Goal: Check status

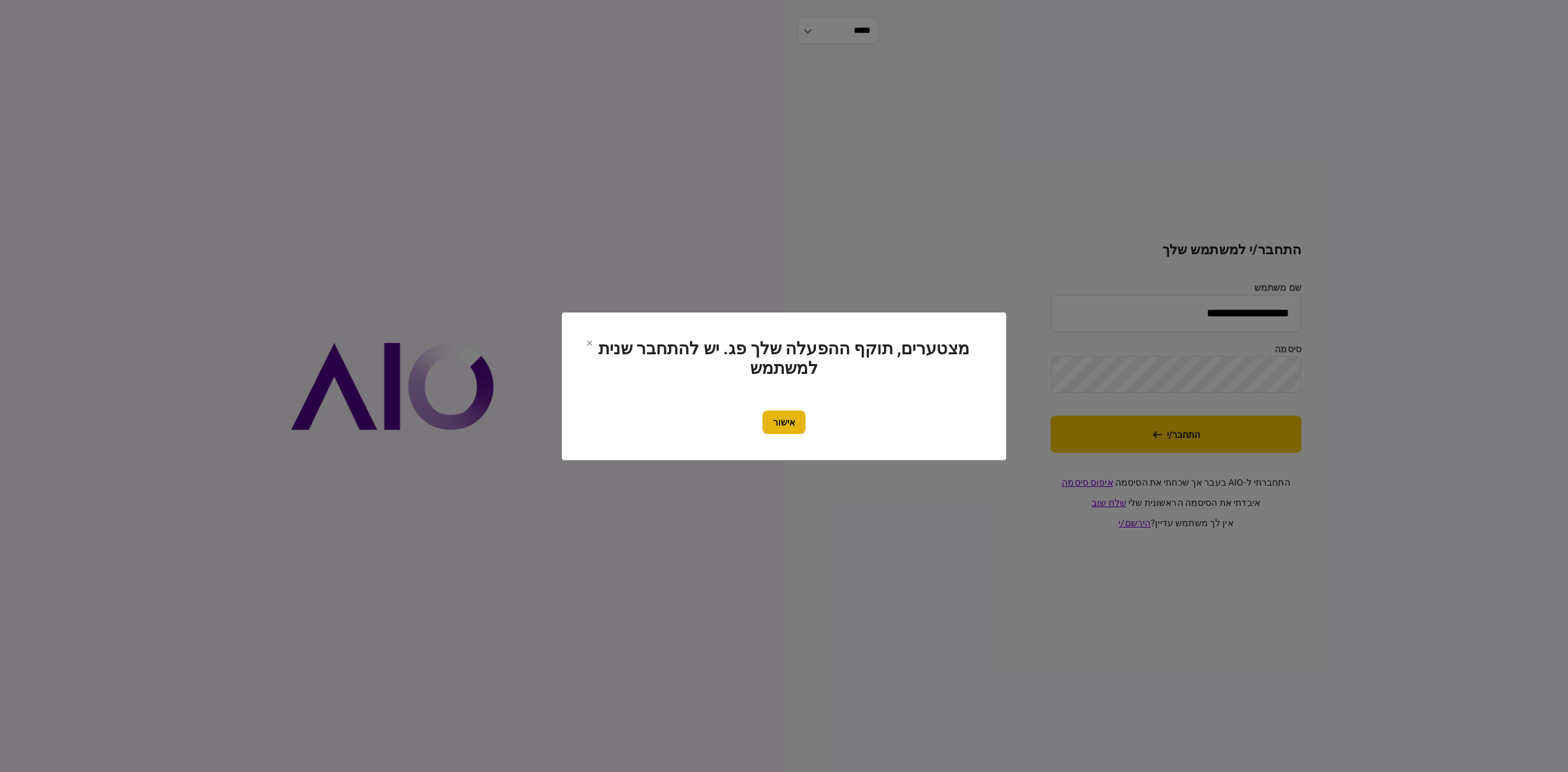
click at [785, 429] on button "אישור" at bounding box center [784, 422] width 43 height 24
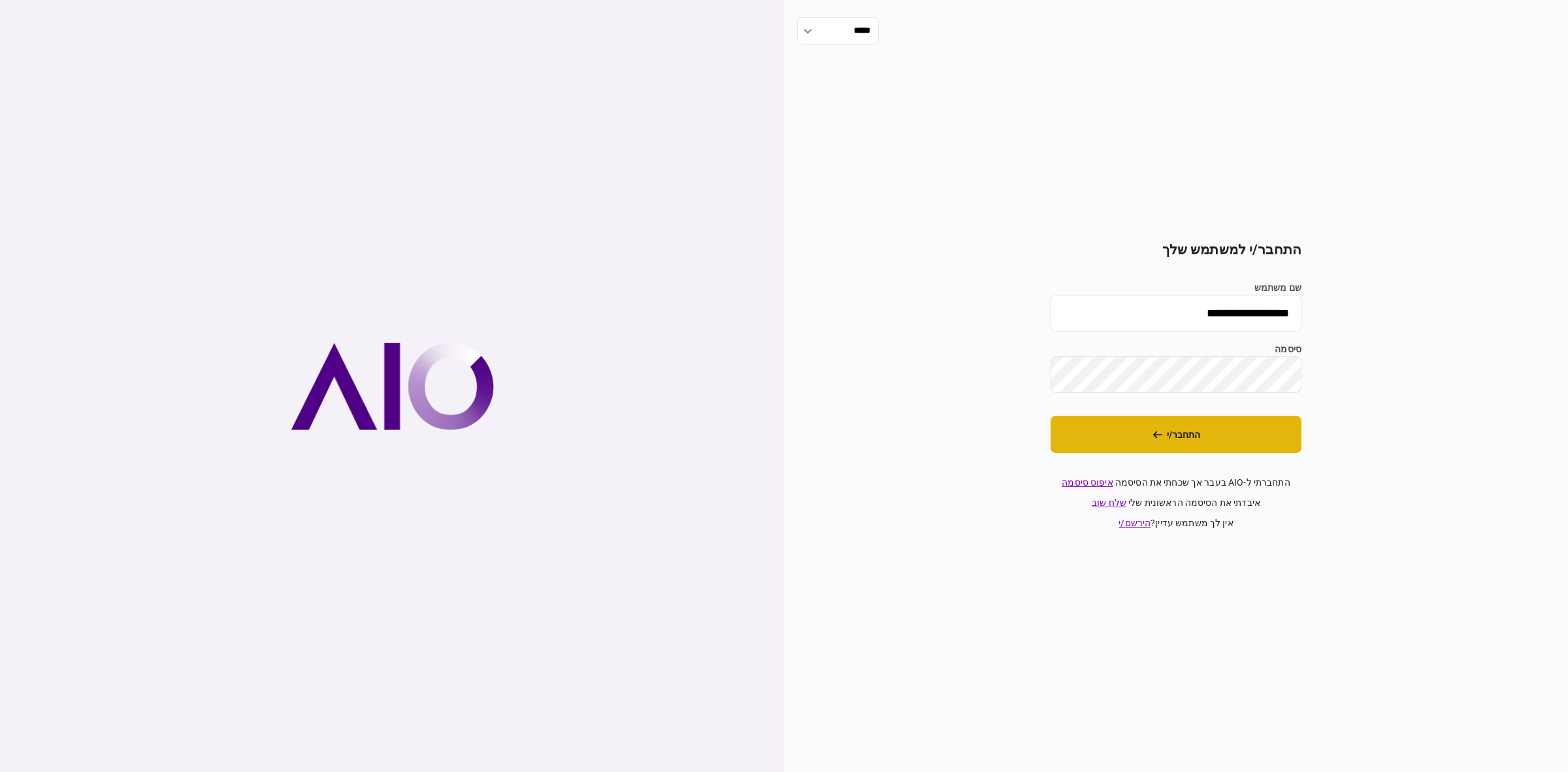
click at [1190, 426] on button "התחבר/י" at bounding box center [1175, 434] width 251 height 37
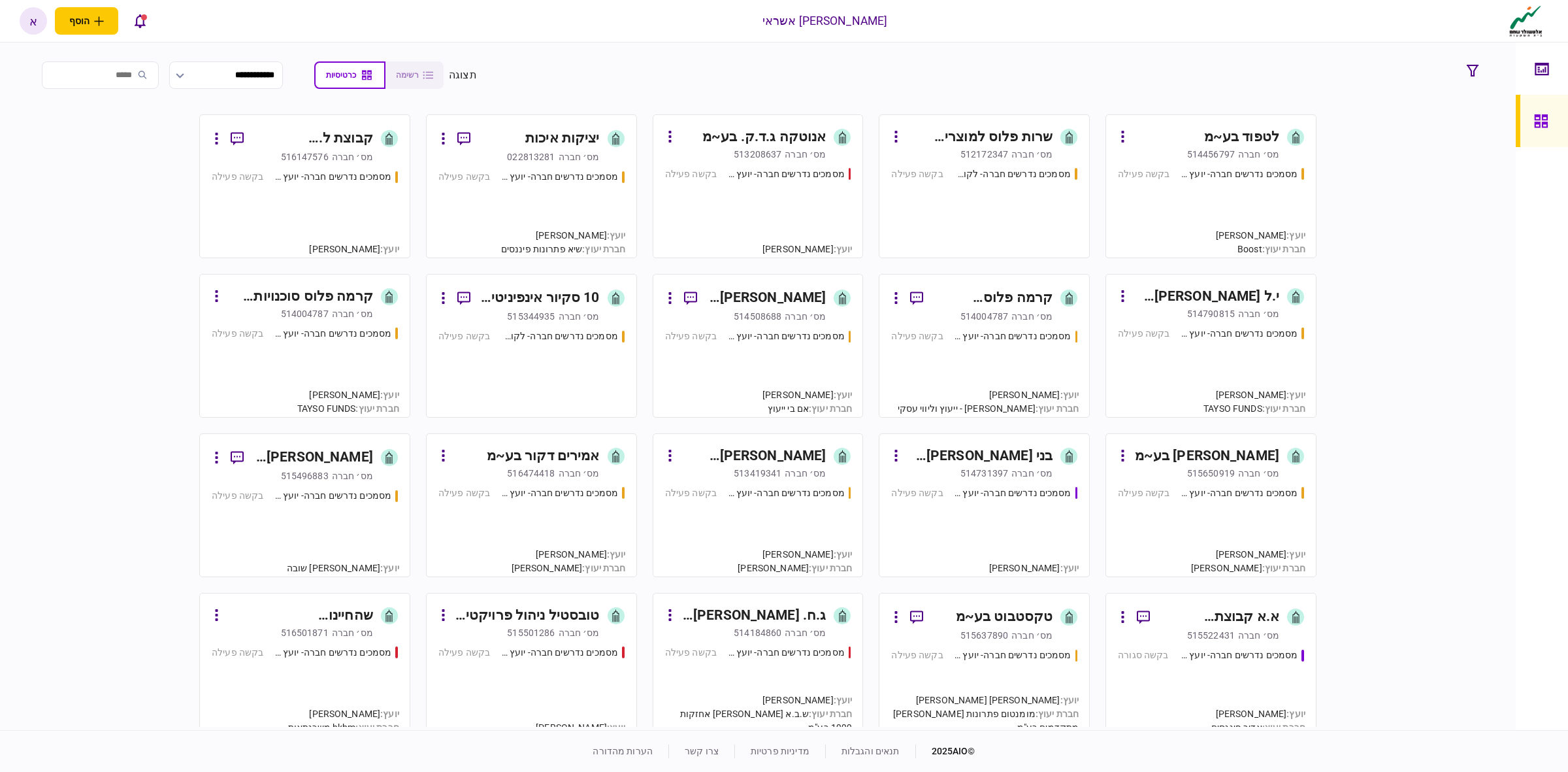
click at [586, 366] on div "מסמכים נדרשים חברה- לקוח קצה - ישיר בקשה פעילה" at bounding box center [532, 367] width 186 height 76
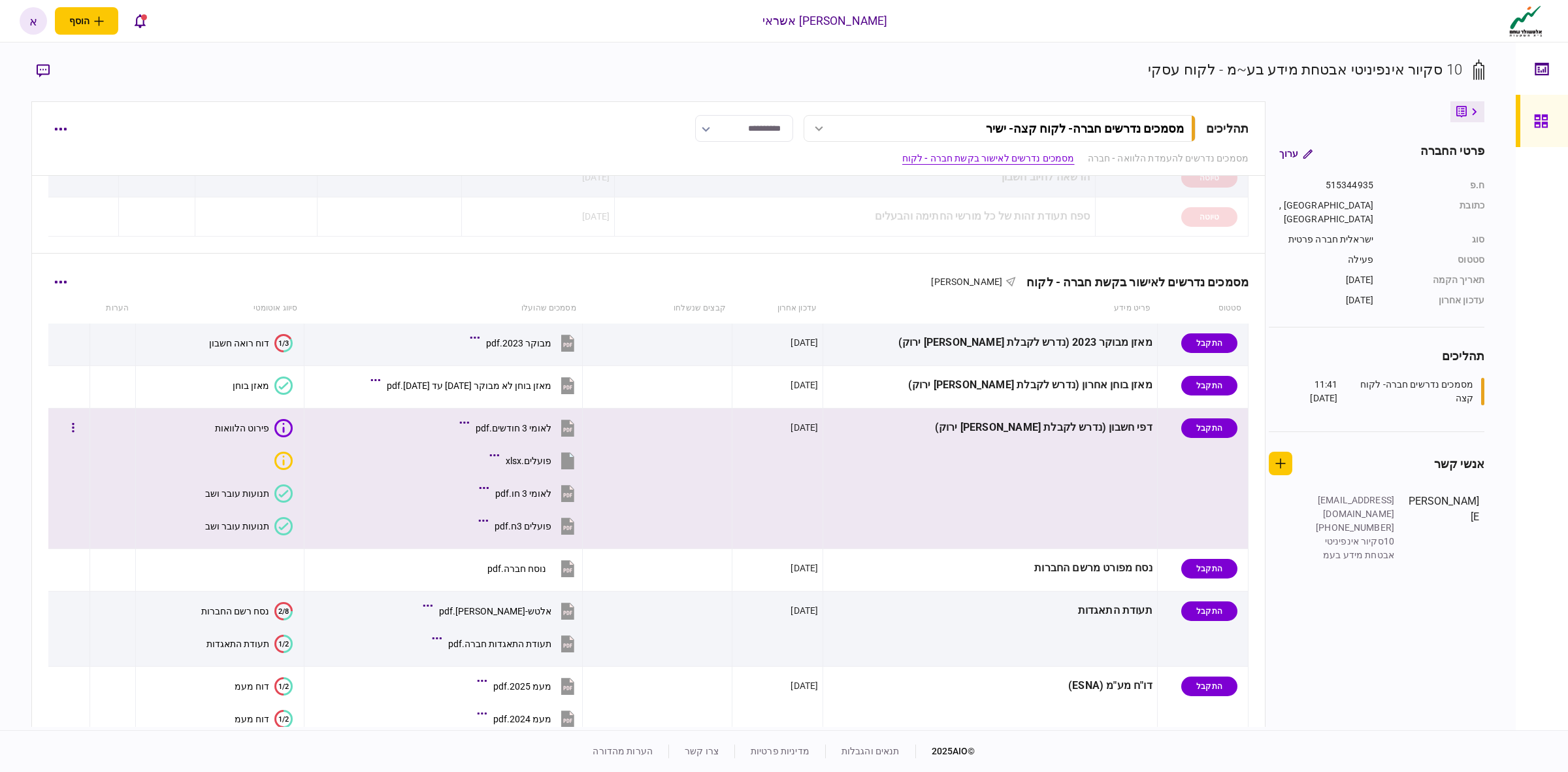
scroll to position [81, 0]
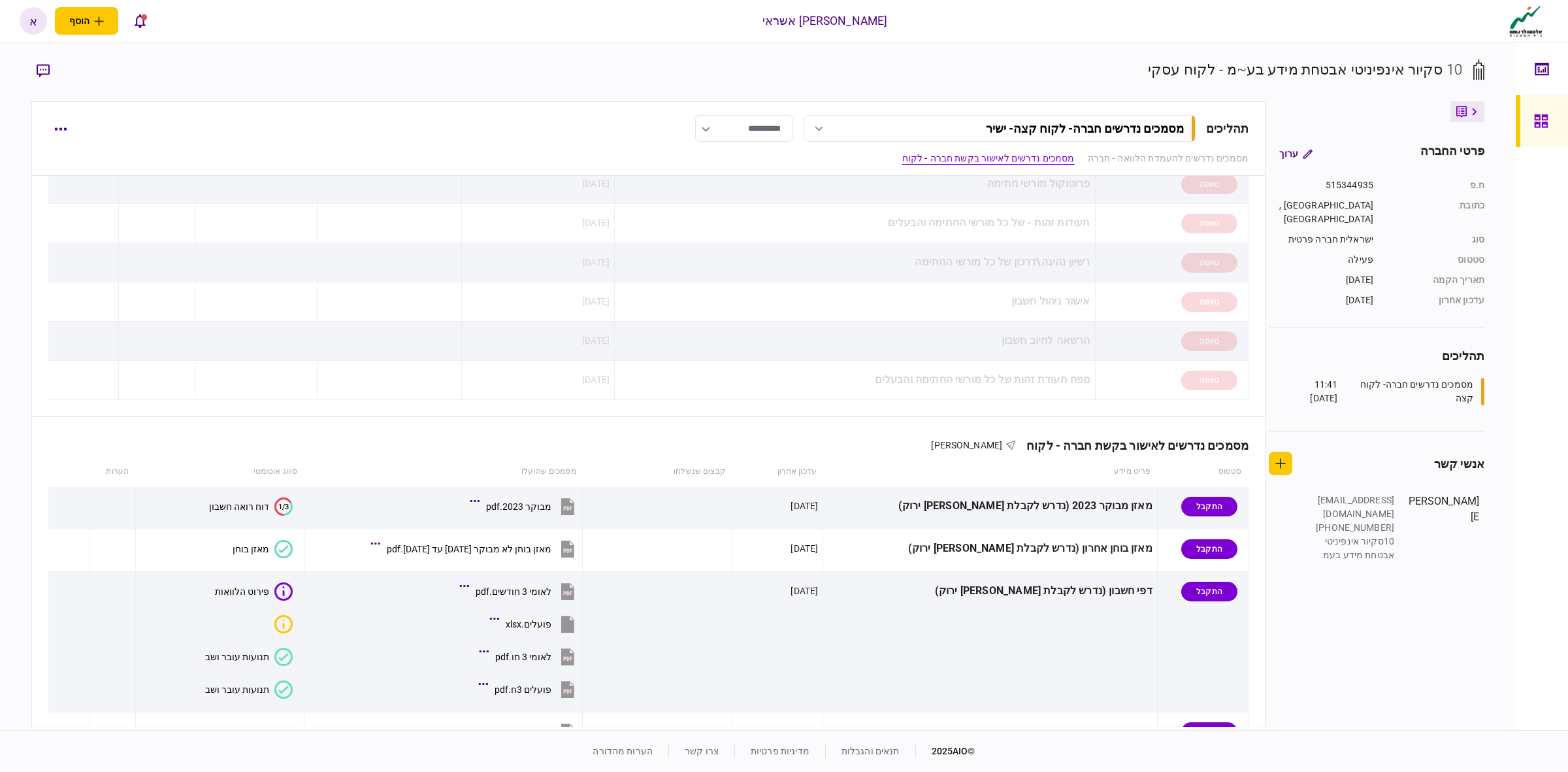
drag, startPoint x: 1003, startPoint y: 416, endPoint x: 884, endPoint y: 410, distance: 119.2
click at [874, 410] on div "מסמכים נדרשים להעמדת הלוואה - חברה טיוטה סטטוס פריט מידע עדכון אחרון מסמכים שהו…" at bounding box center [648, 255] width 1233 height 322
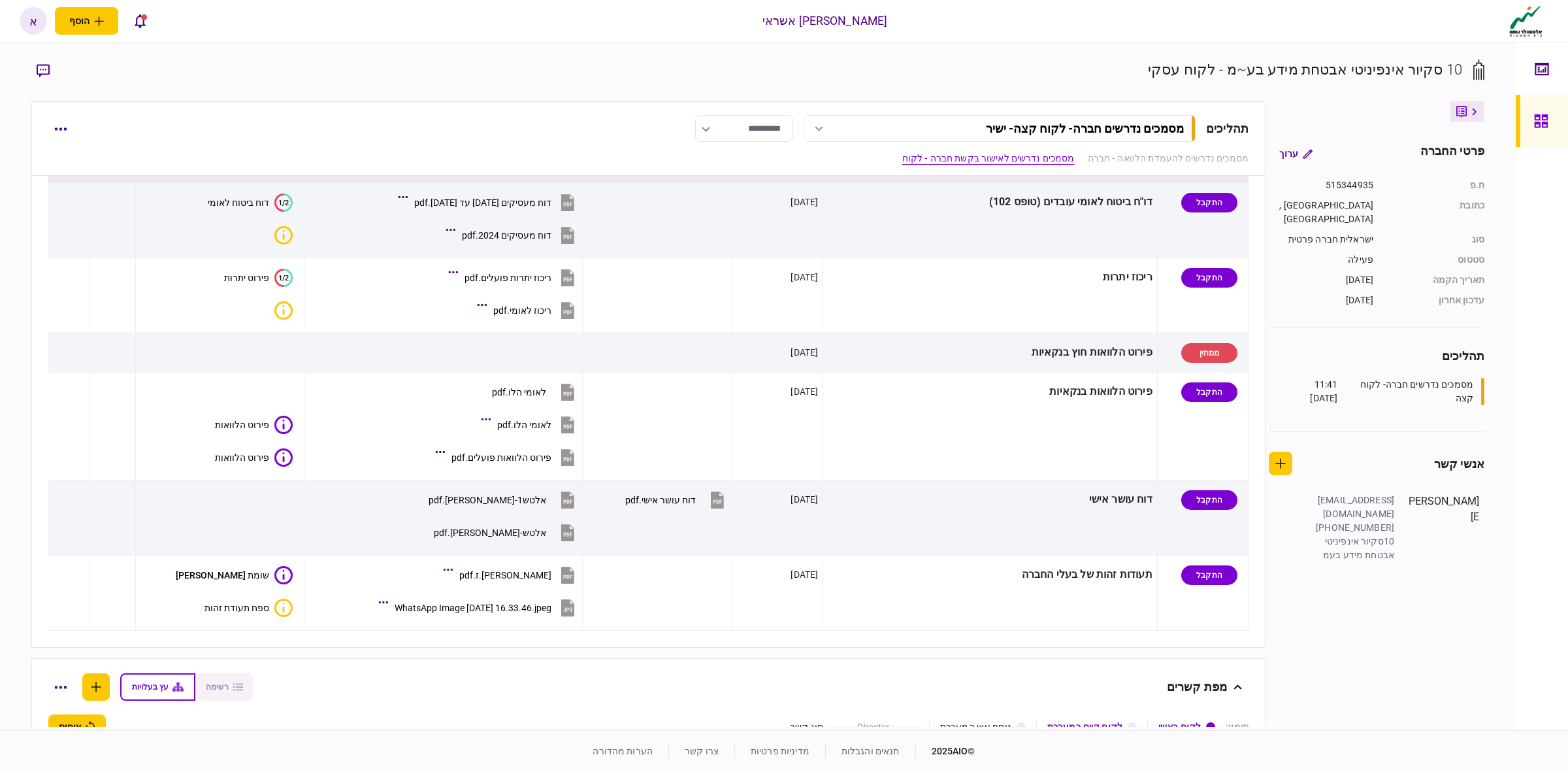
scroll to position [817, 0]
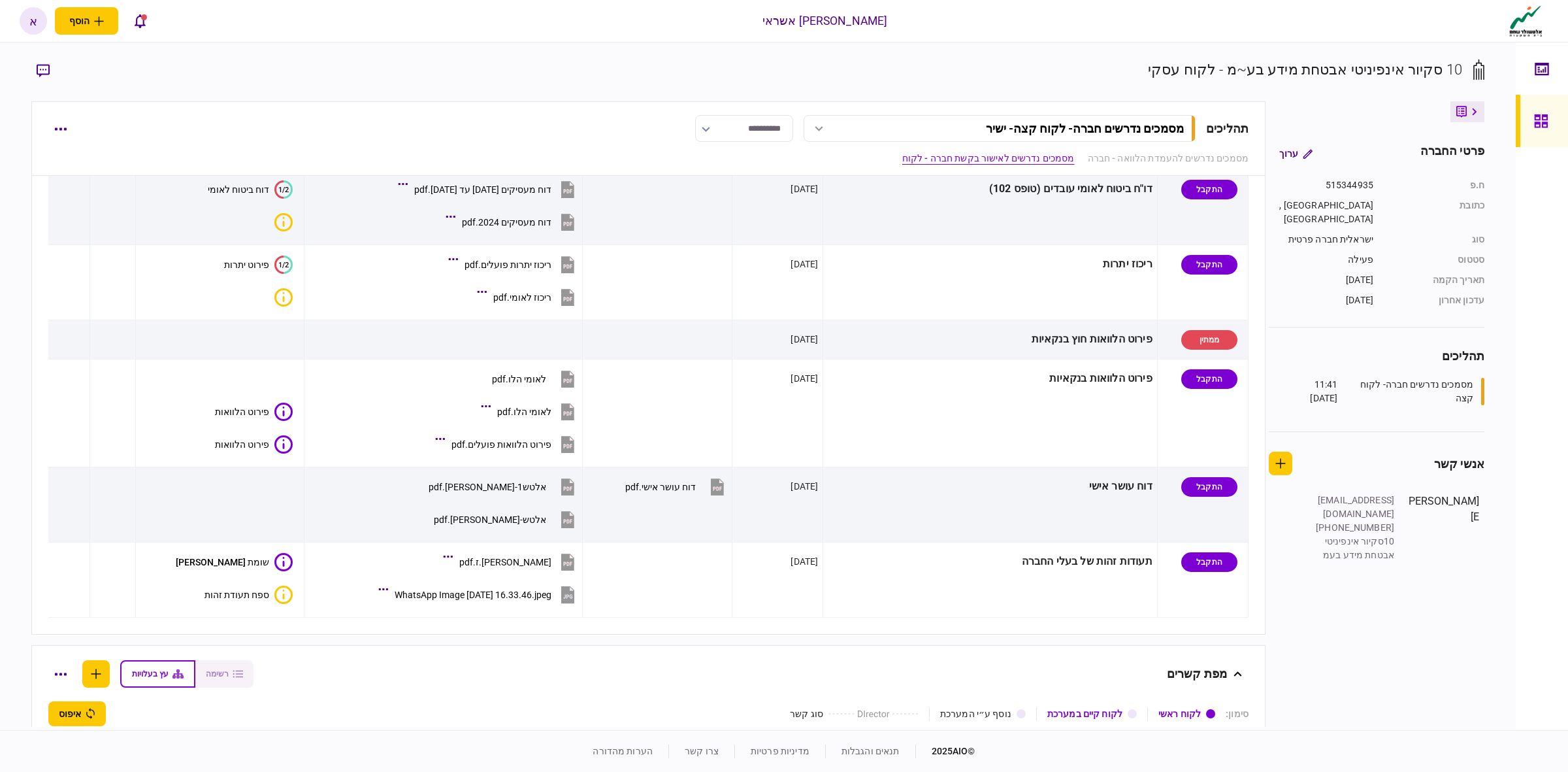
drag, startPoint x: 0, startPoint y: 726, endPoint x: 0, endPoint y: 810, distance: 84.0
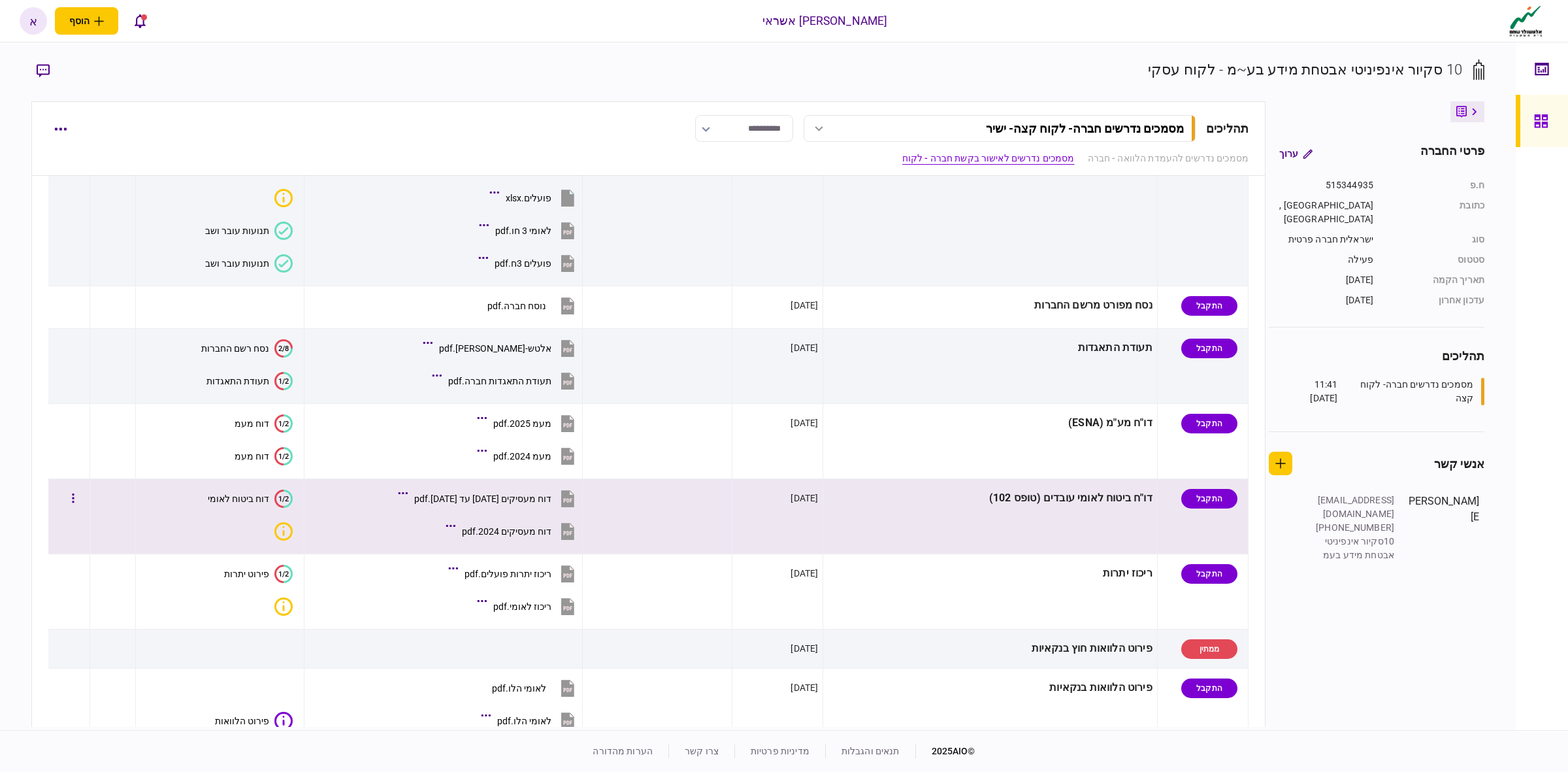
scroll to position [490, 0]
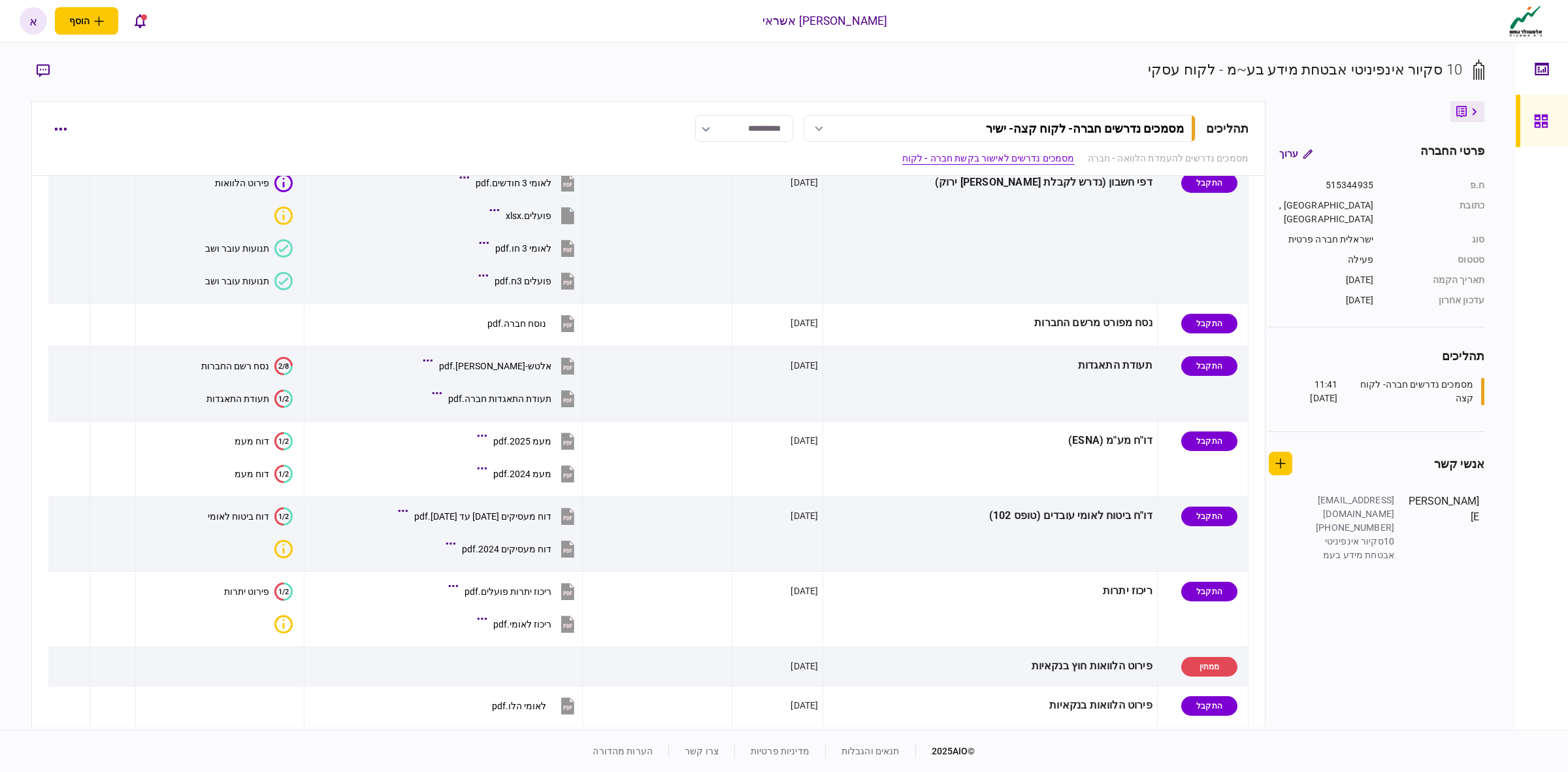
click at [1405, 697] on div "פרטי החברה ערוך ח.פ 515344935 כתובת [GEOGRAPHIC_DATA] , 2 הירדן סוג ישראלית חבר…" at bounding box center [1374, 413] width 219 height 625
